Goal: Information Seeking & Learning: Learn about a topic

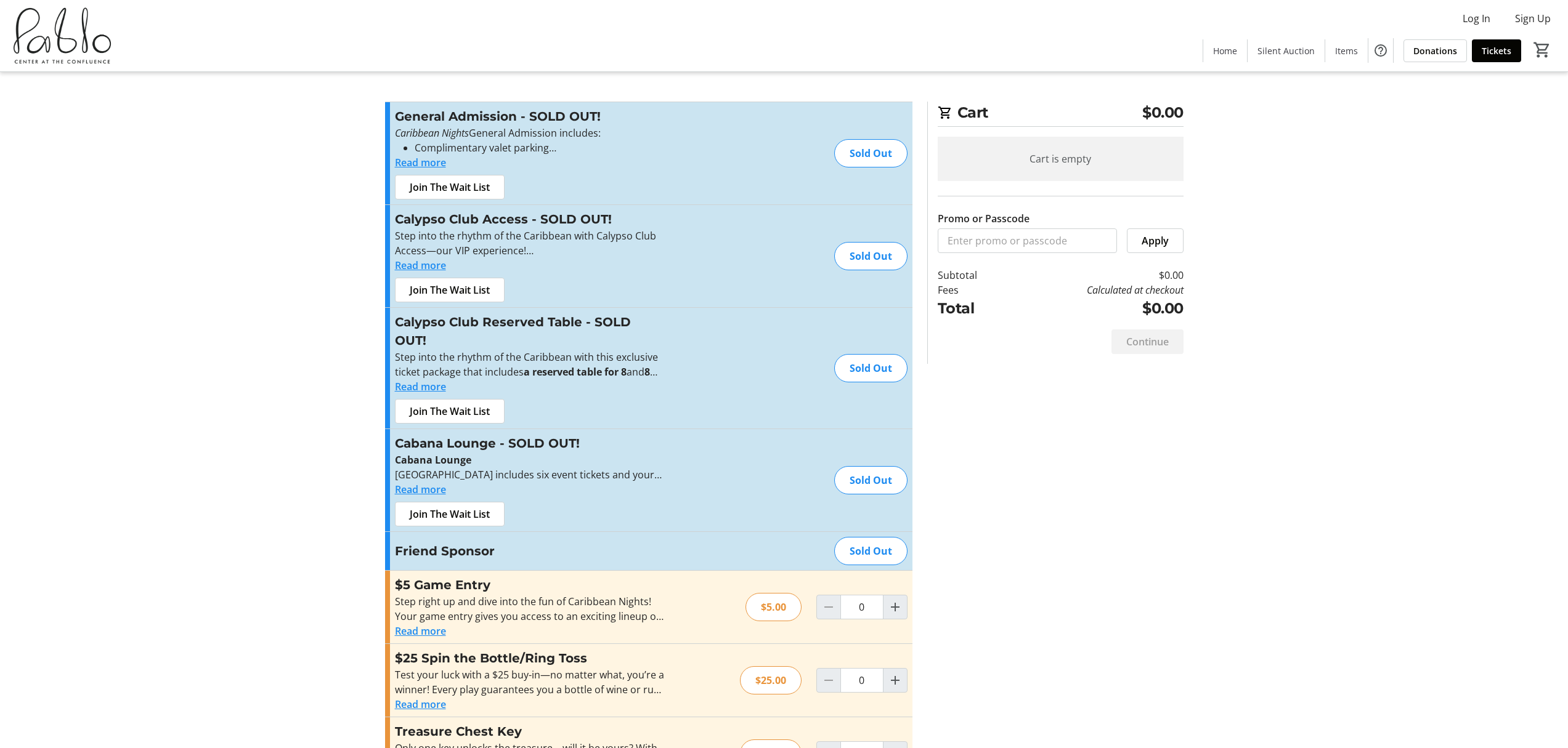
click at [76, 44] on img at bounding box center [62, 35] width 109 height 62
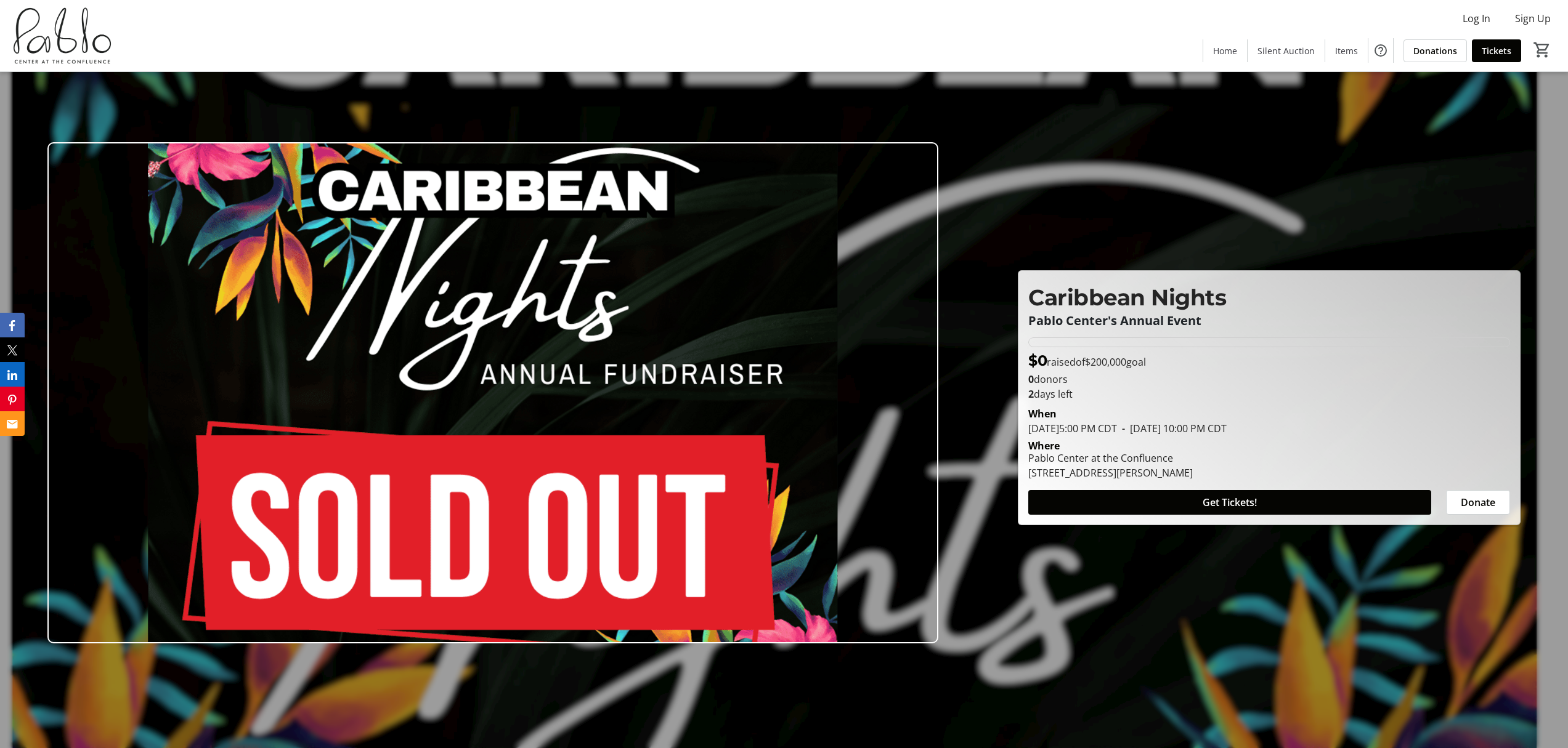
click at [64, 46] on img at bounding box center [62, 35] width 109 height 62
click at [552, 313] on img at bounding box center [493, 393] width 891 height 502
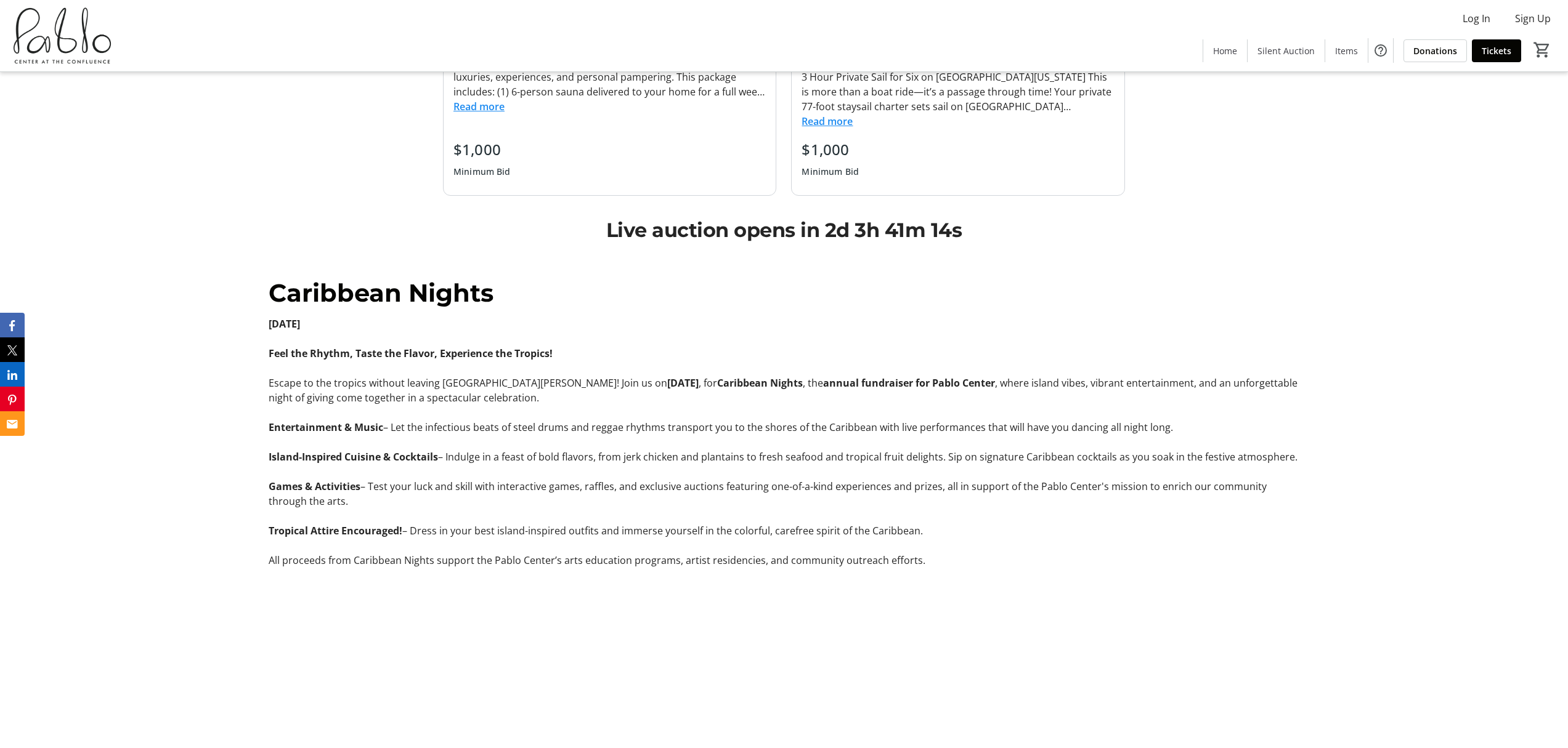
scroll to position [1516, 0]
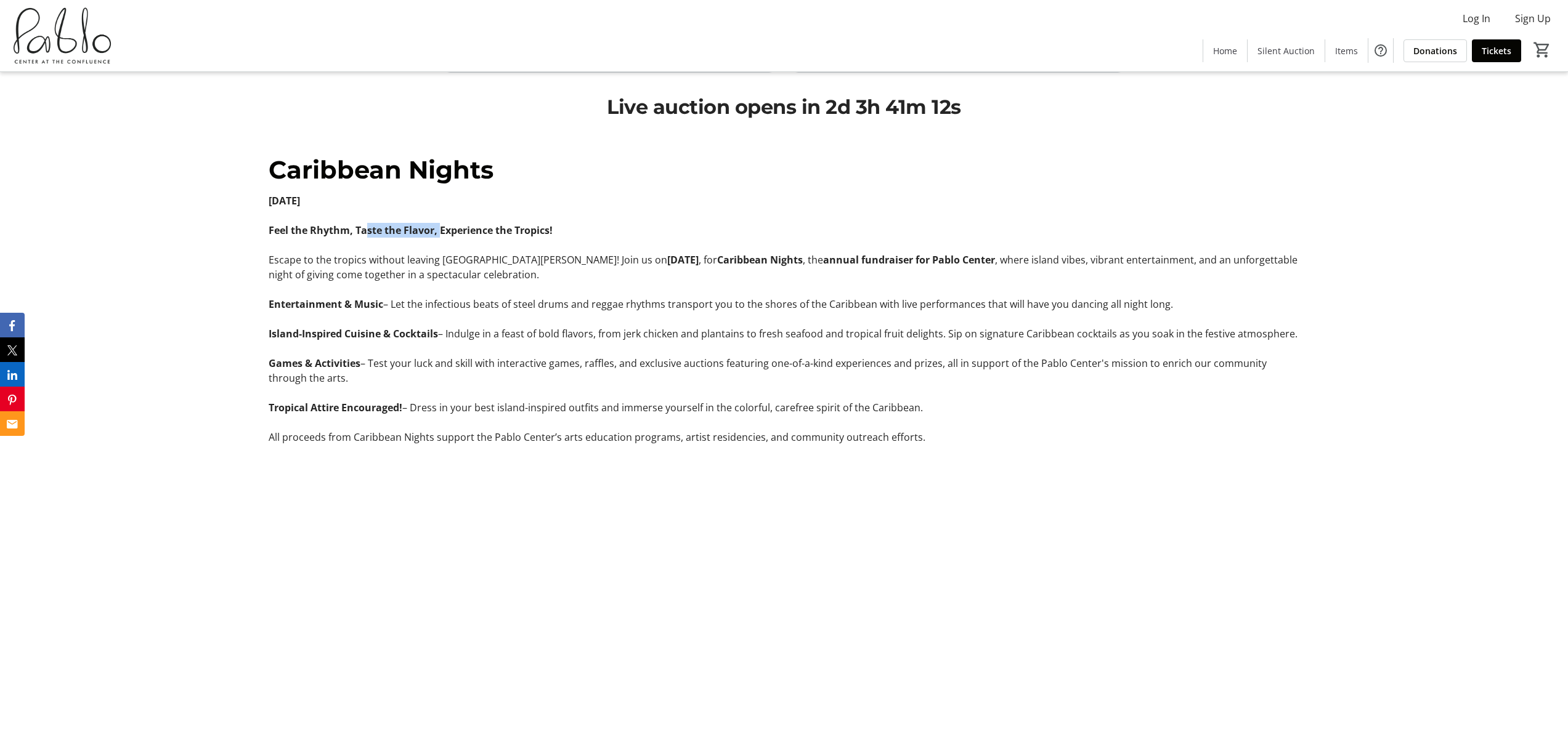
drag, startPoint x: 369, startPoint y: 218, endPoint x: 438, endPoint y: 214, distance: 69.1
click at [438, 223] on strong "Feel the Rhythm, Taste the Flavor, Experience the Tropics!" at bounding box center [411, 230] width 284 height 13
click at [458, 253] on p "Escape to the tropics without leaving [GEOGRAPHIC_DATA][PERSON_NAME]! Join us […" at bounding box center [784, 267] width 1031 height 29
drag, startPoint x: 340, startPoint y: 243, endPoint x: 417, endPoint y: 243, distance: 77.0
click at [414, 253] on p "Escape to the tropics without leaving [GEOGRAPHIC_DATA][PERSON_NAME]! Join us […" at bounding box center [784, 267] width 1031 height 29
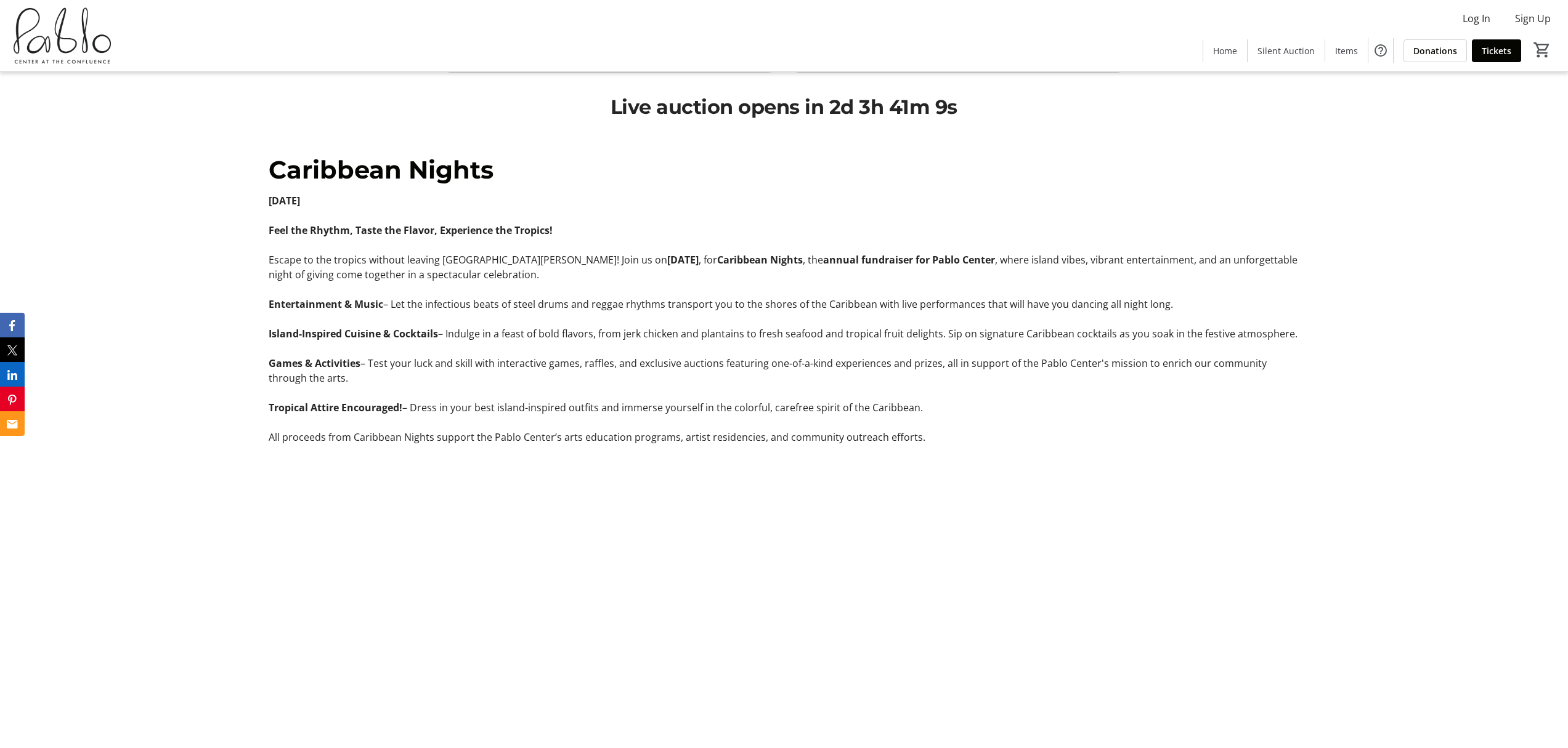
click at [668, 253] on strong "[DATE]" at bounding box center [683, 259] width 31 height 13
click at [476, 257] on p "Escape to the tropics without leaving [GEOGRAPHIC_DATA][PERSON_NAME]! Join us […" at bounding box center [784, 267] width 1031 height 29
drag, startPoint x: 472, startPoint y: 282, endPoint x: 502, endPoint y: 282, distance: 30.0
click at [501, 297] on p "Entertainment & Music – Let the infectious beats of steel drums and reggae rhyt…" at bounding box center [784, 304] width 1031 height 15
drag, startPoint x: 446, startPoint y: 322, endPoint x: 458, endPoint y: 323, distance: 12.0
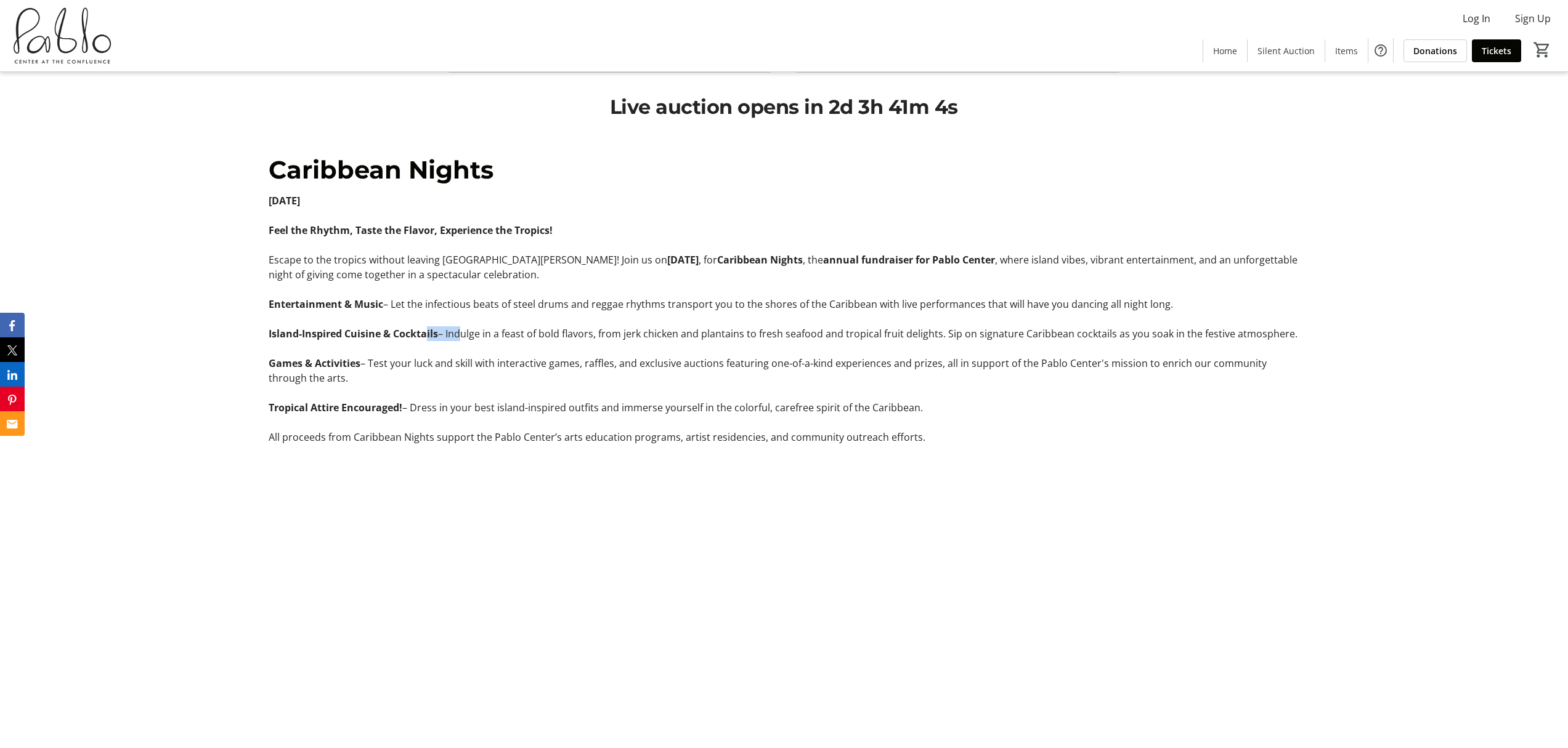
click at [456, 326] on p "Island-Inspired Cuisine & Cocktails – Indulge in a feast of bold flavors, from …" at bounding box center [784, 334] width 1031 height 15
click at [474, 356] on p "Games & Activities – Test your luck and skill with interactive games, raffles, …" at bounding box center [784, 371] width 1031 height 29
drag, startPoint x: 463, startPoint y: 346, endPoint x: 476, endPoint y: 346, distance: 13.0
click at [471, 356] on p "Games & Activities – Test your luck and skill with interactive games, raffles, …" at bounding box center [784, 371] width 1031 height 29
drag, startPoint x: 458, startPoint y: 390, endPoint x: 473, endPoint y: 390, distance: 15.0
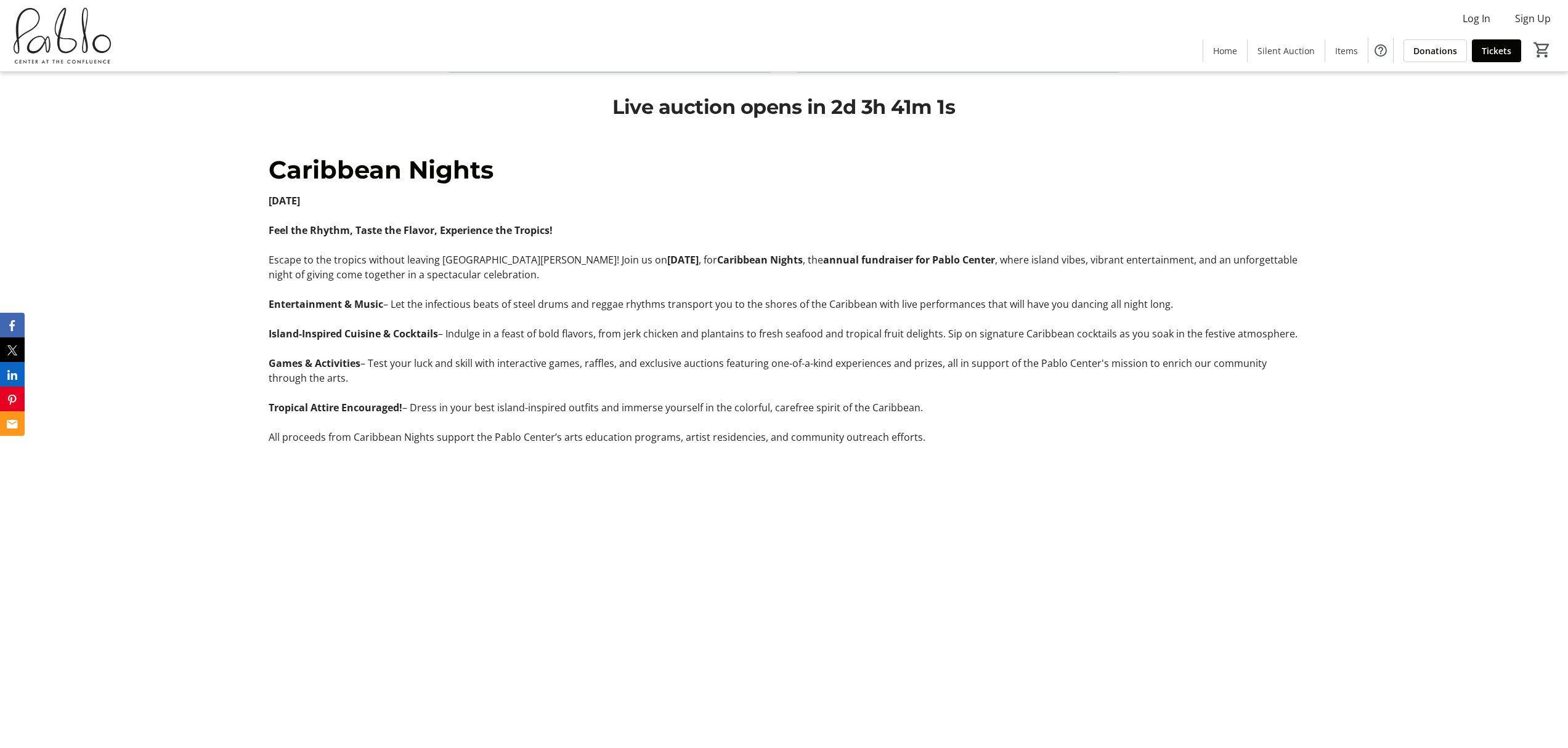
click at [467, 400] on p "Tropical Attire Encouraged! – Dress in your best island-inspired outfits and im…" at bounding box center [784, 408] width 1031 height 15
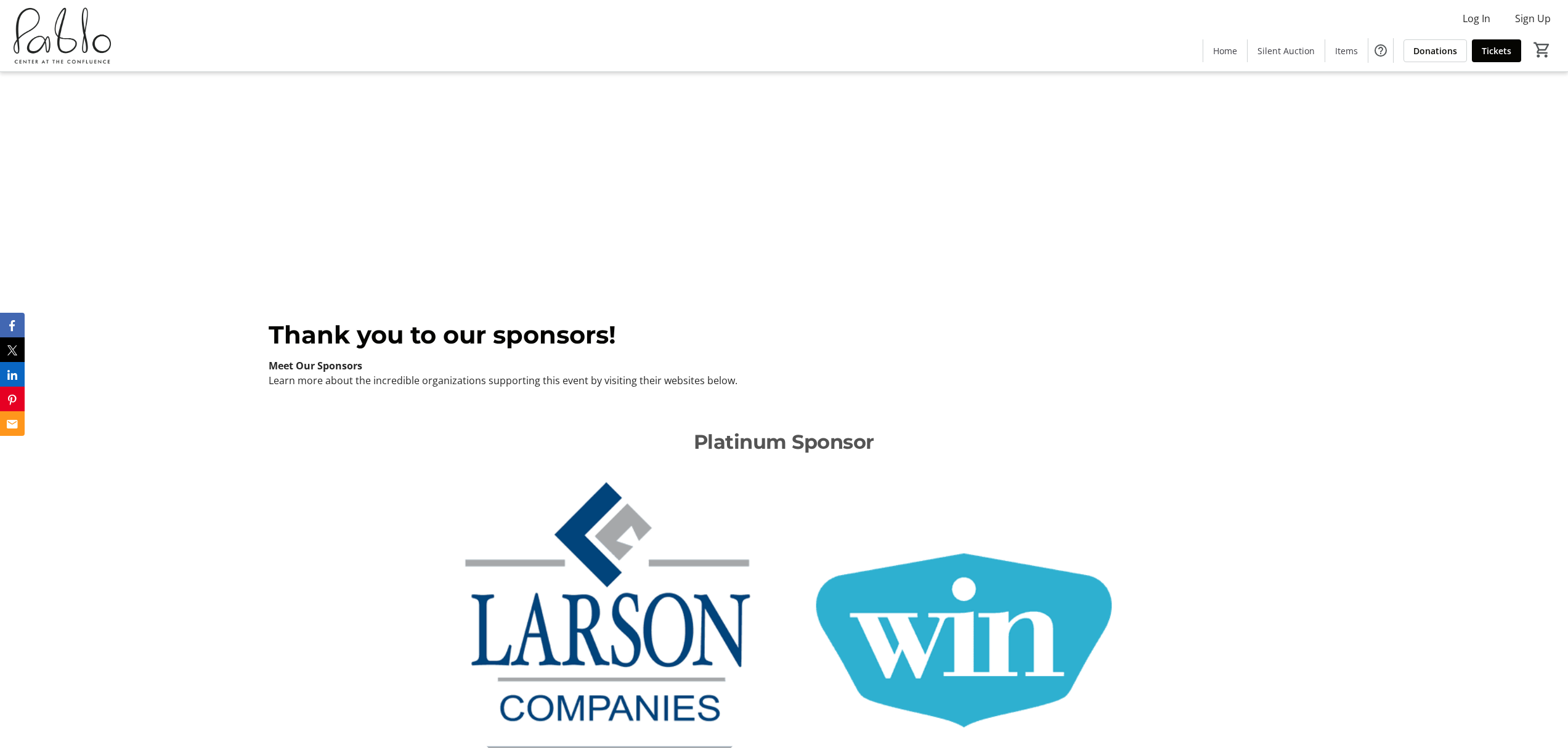
scroll to position [1490, 0]
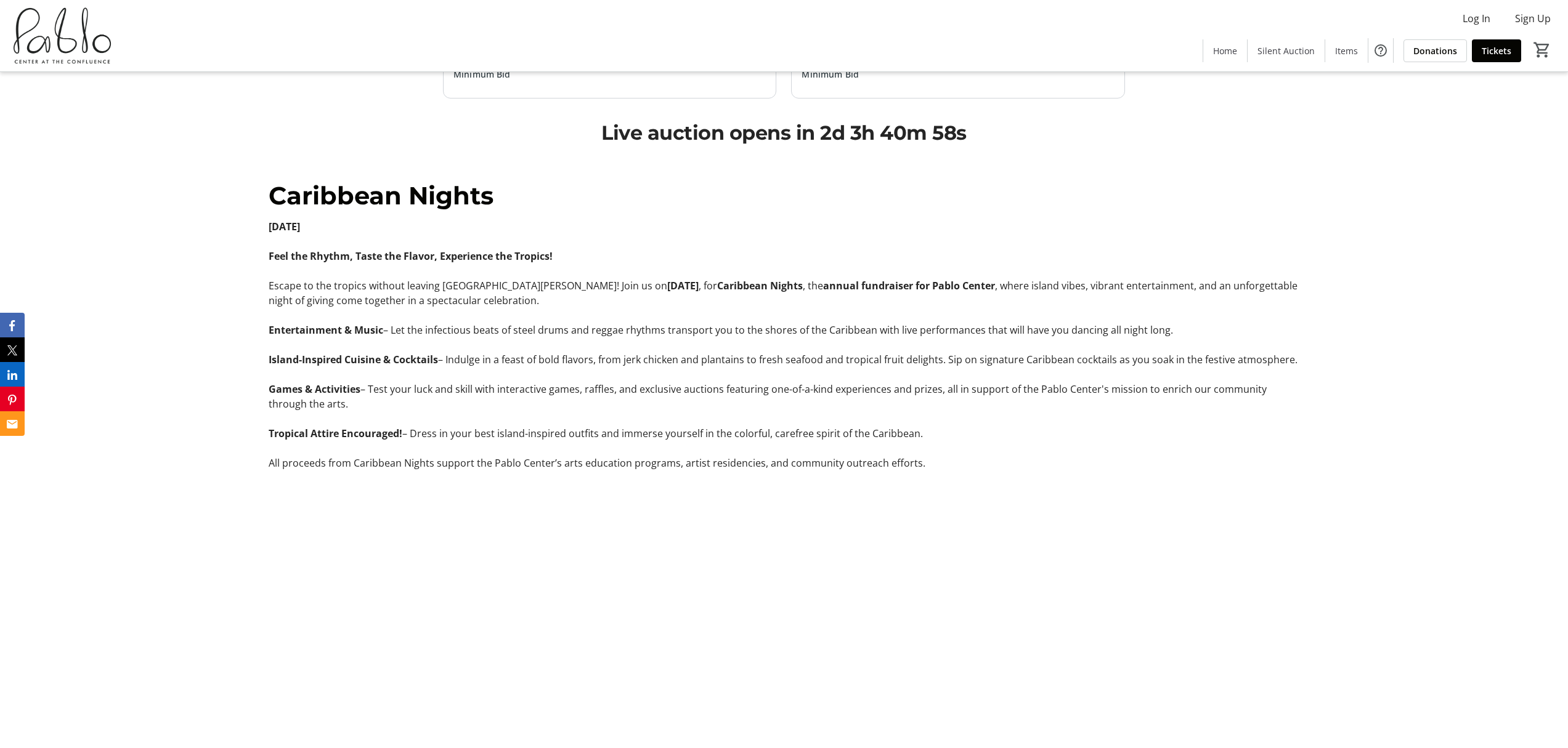
click at [488, 383] on p "Games & Activities – Test your luck and skill with interactive games, raffles, …" at bounding box center [784, 396] width 1031 height 29
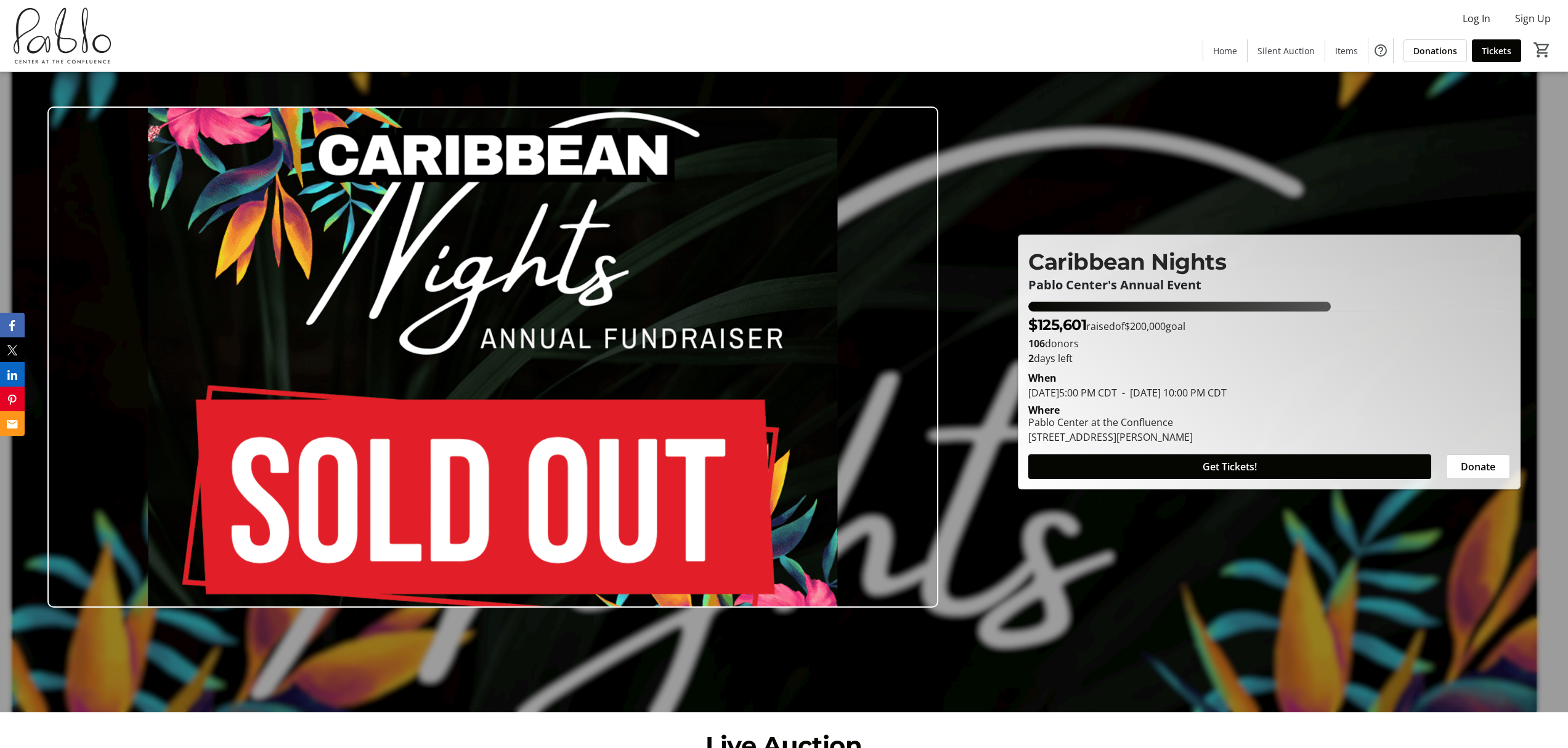
scroll to position [0, 0]
